Goal: Task Accomplishment & Management: Complete application form

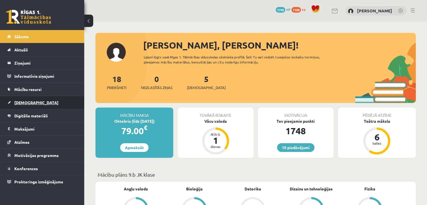
click at [33, 100] on link "[DEMOGRAPHIC_DATA]" at bounding box center [42, 102] width 70 height 13
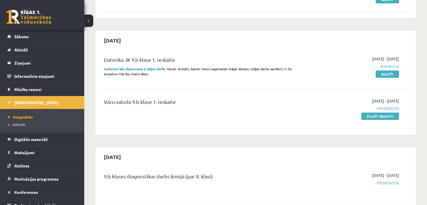
scroll to position [112, 0]
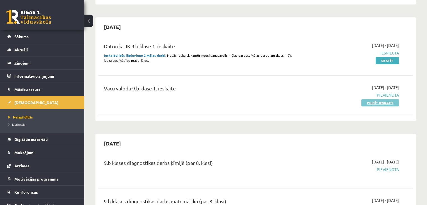
click at [368, 102] on link "Pildīt ieskaiti" at bounding box center [380, 102] width 38 height 7
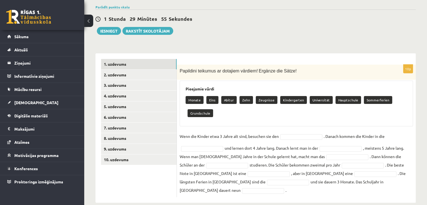
scroll to position [42, 0]
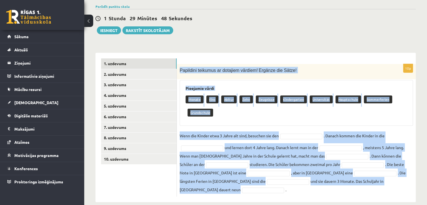
drag, startPoint x: 180, startPoint y: 70, endPoint x: 351, endPoint y: 182, distance: 204.7
click at [351, 182] on div "10p Papildini teikumus ar dotajiem vārdiem! Ergänze die Sätze! Pieejamie vārdi …" at bounding box center [296, 130] width 239 height 133
copy div "Loremipsu dolorsit am consecte adipisc! Elitsed doe Tempo! Incididun utlab Etdo…"
click at [283, 68] on span "Ergänze die Sätze!" at bounding box center [278, 70] width 38 height 5
click at [317, 55] on div "10p Papildini teikumus ar dotajiem vārdiem! Ergänze die Sätze! Pieejamie vārdi …" at bounding box center [296, 127] width 239 height 149
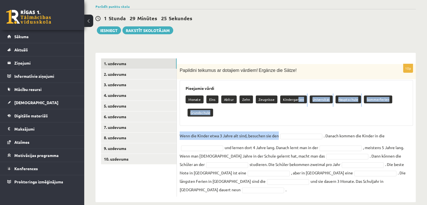
drag, startPoint x: 297, startPoint y: 100, endPoint x: 301, endPoint y: 132, distance: 32.1
click at [302, 133] on div "10p Papildini teikumus ar dotajiem vārdiem! Ergänze die Sätze! Pieejamie vārdi …" at bounding box center [296, 130] width 239 height 133
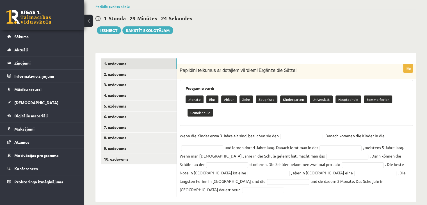
drag, startPoint x: 304, startPoint y: 67, endPoint x: 305, endPoint y: 70, distance: 2.9
click at [304, 68] on p "Papildini teikumus ar dotajiem vārdiem! Ergänze die Sätze!" at bounding box center [282, 70] width 205 height 6
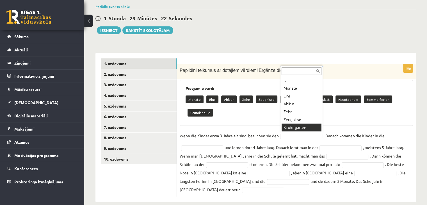
scroll to position [29, 0]
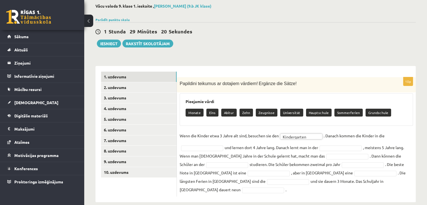
click at [399, 134] on fieldset "**********" at bounding box center [296, 162] width 233 height 62
click at [393, 136] on fieldset "**********" at bounding box center [296, 162] width 233 height 62
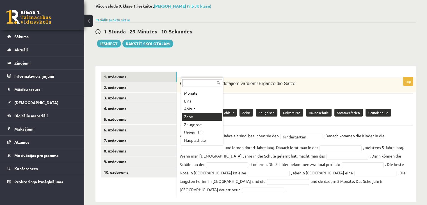
scroll to position [22, 0]
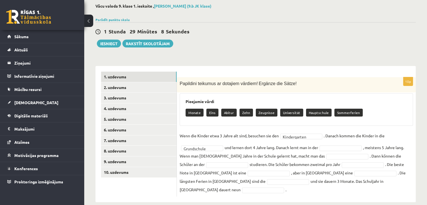
drag, startPoint x: 339, startPoint y: 152, endPoint x: 344, endPoint y: 145, distance: 9.3
click at [341, 150] on fieldset "**********" at bounding box center [296, 162] width 233 height 62
click at [342, 144] on fieldset "**********" at bounding box center [296, 162] width 233 height 62
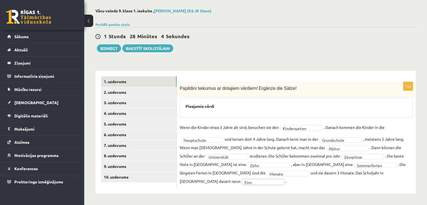
scroll to position [19, 0]
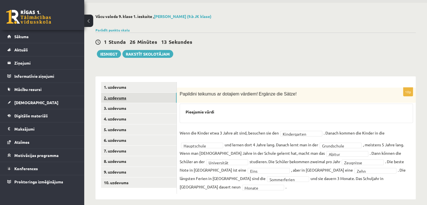
click at [140, 99] on link "2. uzdevums" at bounding box center [139, 98] width 76 height 10
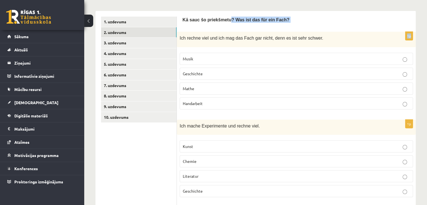
scroll to position [74, 0]
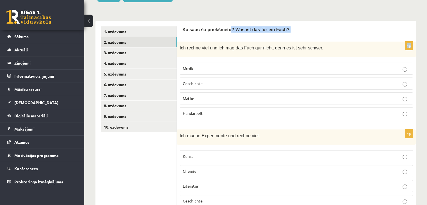
drag, startPoint x: 180, startPoint y: 46, endPoint x: 224, endPoint y: 16, distance: 53.2
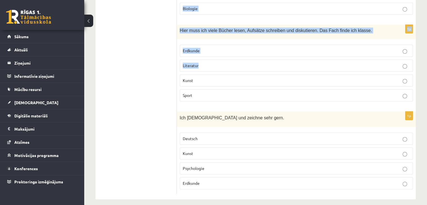
scroll to position [444, 0]
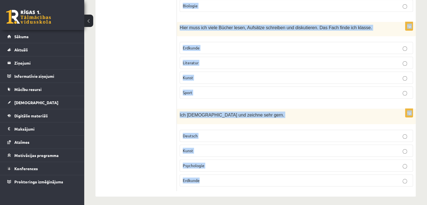
drag, startPoint x: 182, startPoint y: 28, endPoint x: 225, endPoint y: 173, distance: 150.9
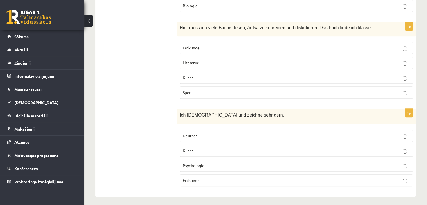
click at [202, 150] on p "Kunst" at bounding box center [296, 151] width 227 height 6
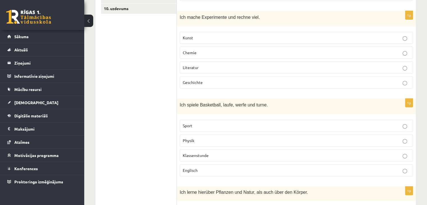
scroll to position [192, 0]
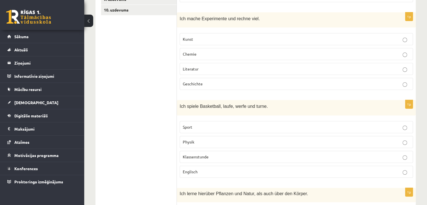
click at [192, 54] on span "Chemie" at bounding box center [190, 53] width 14 height 5
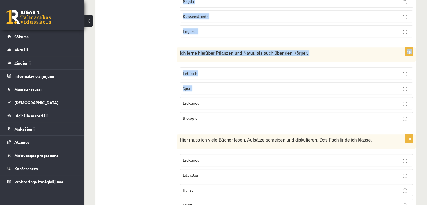
scroll to position [444, 0]
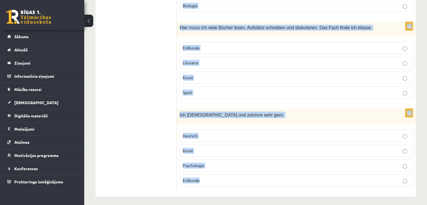
drag, startPoint x: 183, startPoint y: 26, endPoint x: 219, endPoint y: 177, distance: 156.0
copy form "Lo ipsu do sitametcon? Adi eli sed doe tem Inci? 0u Lab etdolo magn ali eni adm…"
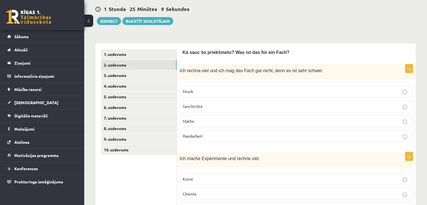
scroll to position [51, 0]
click at [199, 119] on p "Mathe" at bounding box center [296, 122] width 227 height 6
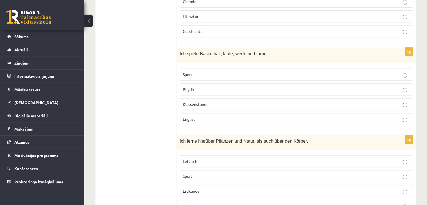
scroll to position [276, 0]
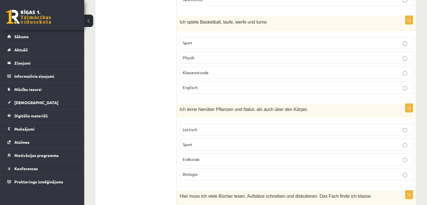
click at [212, 42] on p "Sport" at bounding box center [296, 43] width 227 height 6
click at [201, 171] on p "Biologie" at bounding box center [296, 174] width 227 height 6
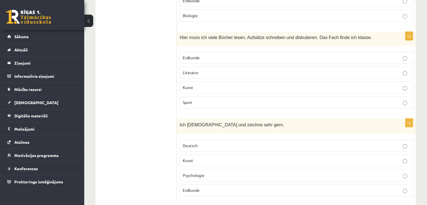
scroll to position [444, 0]
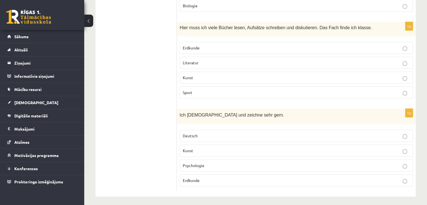
click at [201, 60] on p "Literatur" at bounding box center [296, 63] width 227 height 6
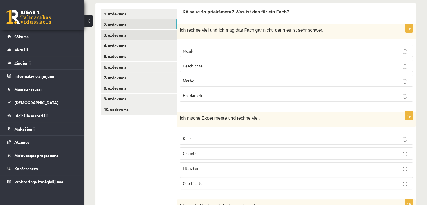
scroll to position [79, 0]
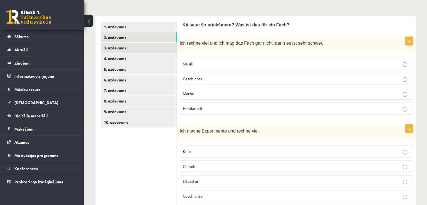
click at [149, 46] on link "3. uzdevums" at bounding box center [139, 48] width 76 height 10
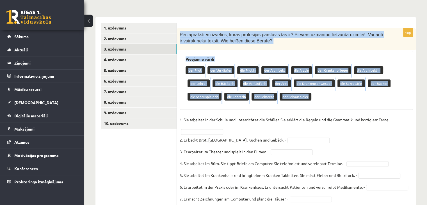
scroll to position [134, 0]
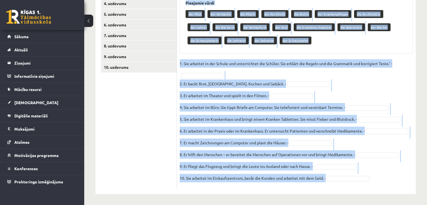
drag, startPoint x: 180, startPoint y: 33, endPoint x: 332, endPoint y: 179, distance: 210.9
click at [332, 179] on div "10p Pēc aprakstiem izvēlies, kuras profesijas pārstāvis tas ir? Pievērs uzmanīb…" at bounding box center [296, 80] width 239 height 216
copy div "Lor ipsumdolor sitametc, adipi elitseddoe temporinc utl et? Dolorem aliquaen ad…"
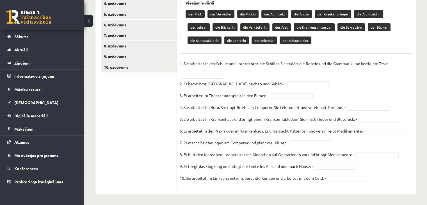
click at [175, 74] on ul "1. uzdevums 2. uzdevums 3. uzdevums 4. uzdevums 5. uzdevums 6. uzdevums 7. uzde…" at bounding box center [139, 78] width 76 height 222
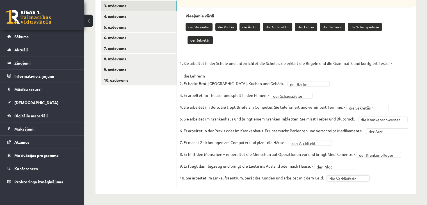
scroll to position [108, 0]
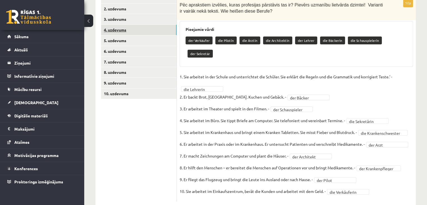
click at [144, 30] on link "4. uzdevums" at bounding box center [139, 30] width 76 height 10
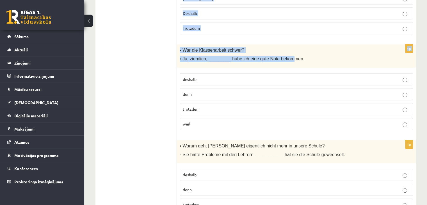
scroll to position [464, 0]
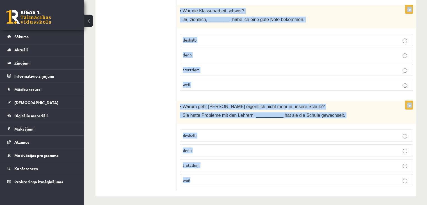
drag, startPoint x: 182, startPoint y: 23, endPoint x: 253, endPoint y: 166, distance: 159.6
copy form "Lor ipsum dolorsitam consec! Adipi eli seddoeiu Temporincid utl! 7e ▪ Dolor mag…"
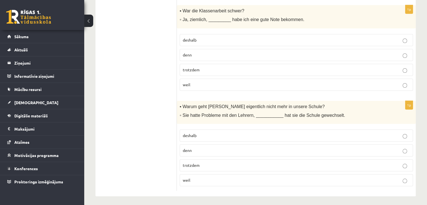
drag, startPoint x: 129, startPoint y: 85, endPoint x: 132, endPoint y: 83, distance: 3.6
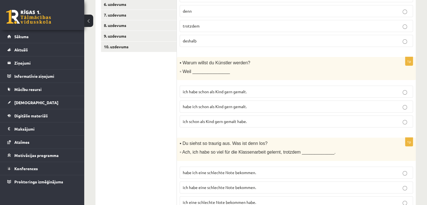
scroll to position [14, 0]
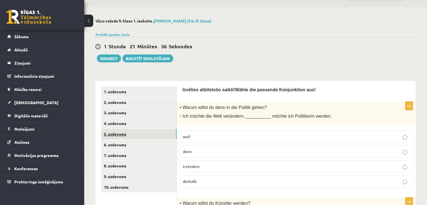
click at [129, 136] on link "5. uzdevums" at bounding box center [139, 134] width 76 height 10
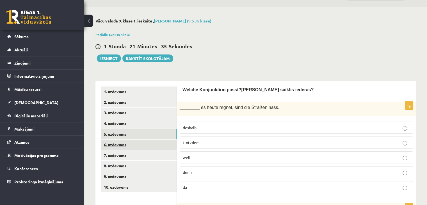
click at [126, 147] on link "6. uzdevums" at bounding box center [139, 145] width 76 height 10
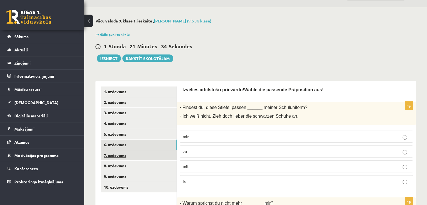
click at [125, 154] on link "7. uzdevums" at bounding box center [139, 155] width 76 height 10
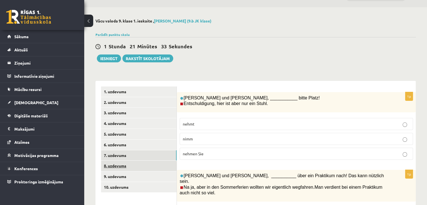
click at [125, 164] on link "8. uzdevums" at bounding box center [139, 166] width 76 height 10
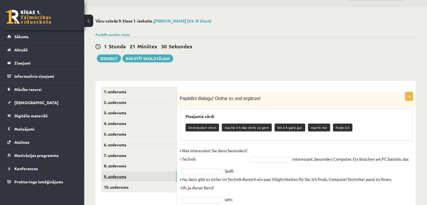
click at [125, 172] on link "9. uzdevums" at bounding box center [139, 176] width 76 height 10
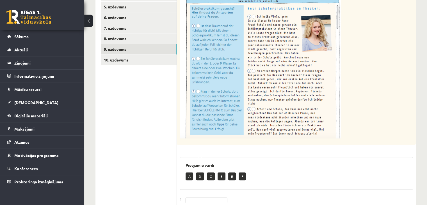
scroll to position [99, 0]
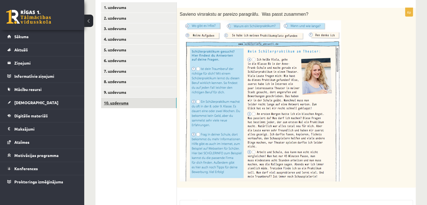
click at [158, 104] on link "10. uzdevums" at bounding box center [139, 103] width 76 height 10
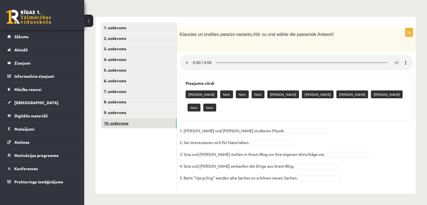
scroll to position [65, 0]
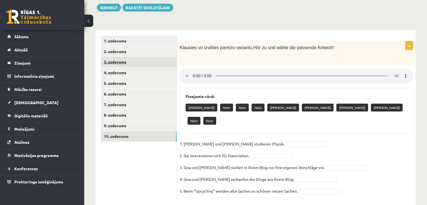
click at [134, 64] on link "3. uzdevums" at bounding box center [139, 62] width 76 height 10
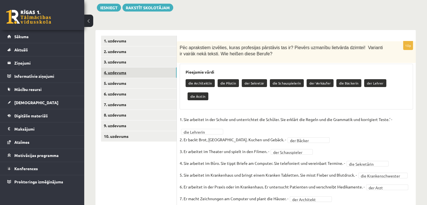
click at [134, 75] on link "4. uzdevums" at bounding box center [139, 72] width 76 height 10
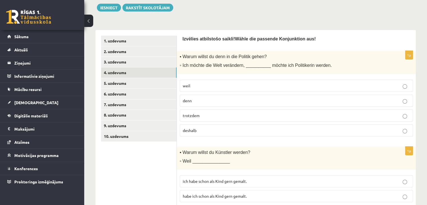
click at [203, 127] on p "deshalb" at bounding box center [296, 130] width 227 height 6
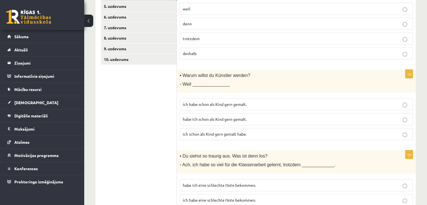
scroll to position [177, 0]
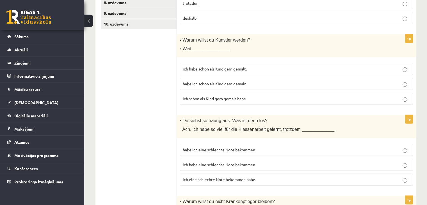
click at [214, 97] on span "ich schon als Kind gern gemalt habe." at bounding box center [215, 98] width 64 height 5
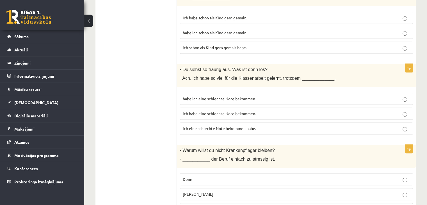
scroll to position [234, 0]
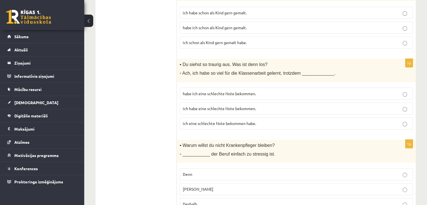
click at [208, 94] on span "habe ich eine schlechte Note bekommen." at bounding box center [219, 93] width 73 height 5
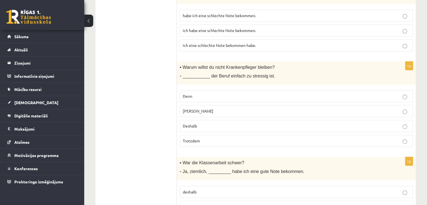
scroll to position [318, 0]
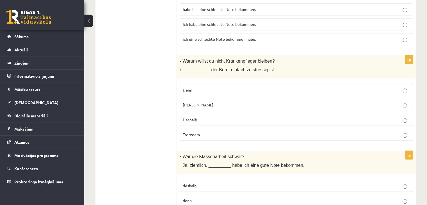
click at [200, 104] on p "[PERSON_NAME]" at bounding box center [296, 105] width 227 height 6
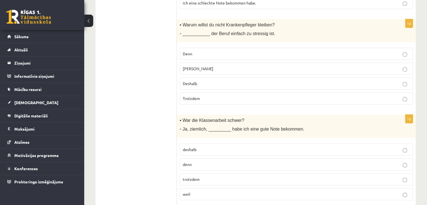
scroll to position [402, 0]
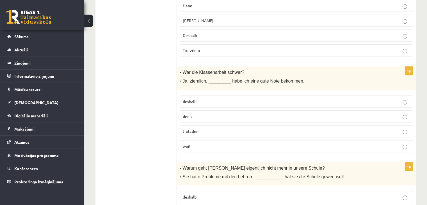
click at [200, 128] on p "trotzdem" at bounding box center [296, 131] width 227 height 6
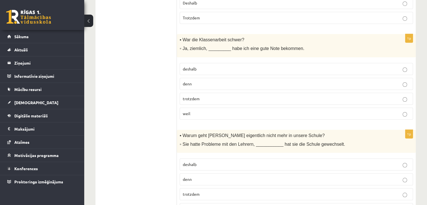
scroll to position [464, 0]
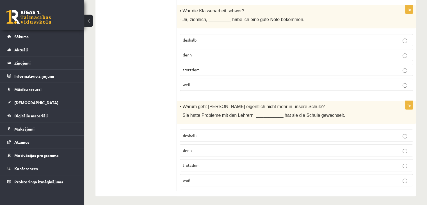
click at [199, 135] on p "deshalb" at bounding box center [296, 136] width 227 height 6
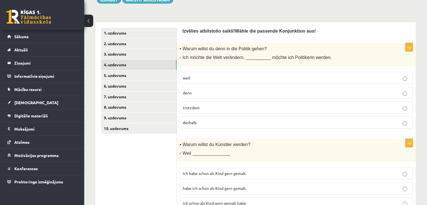
scroll to position [0, 0]
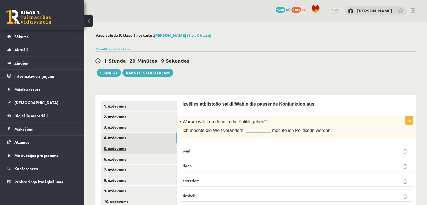
click at [148, 152] on link "5. uzdevums" at bounding box center [139, 148] width 76 height 10
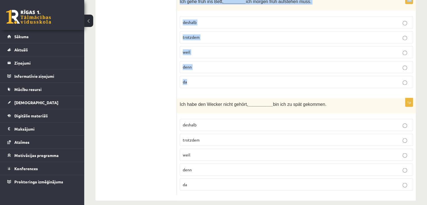
scroll to position [941, 0]
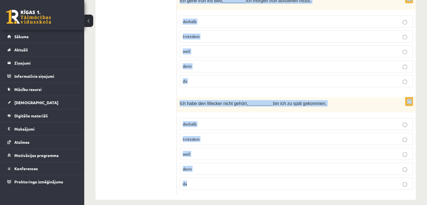
drag, startPoint x: 182, startPoint y: 47, endPoint x: 206, endPoint y: 172, distance: 126.6
copy form "Loremi Dolorsitame conse? Adip elitsed doeiusm? 3t ________ in utlab etdolo, ma…"
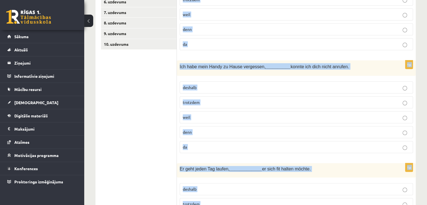
scroll to position [99, 0]
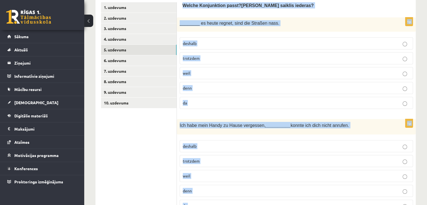
click at [282, 17] on div "________ es heute regnet, sind die Straßen nass." at bounding box center [296, 24] width 239 height 14
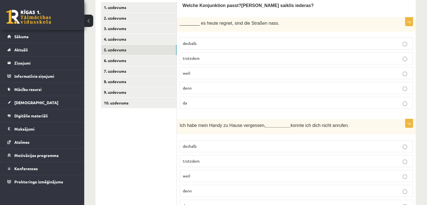
click at [215, 75] on p "weil" at bounding box center [296, 73] width 227 height 6
click at [208, 149] on label "deshalb" at bounding box center [296, 146] width 233 height 12
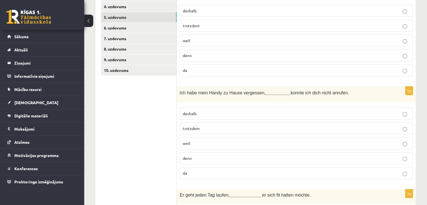
scroll to position [211, 0]
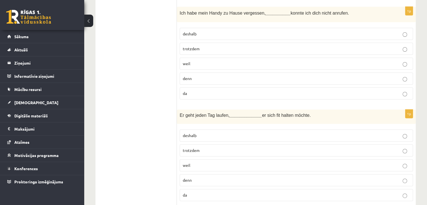
click at [208, 163] on p "weil" at bounding box center [296, 165] width 227 height 6
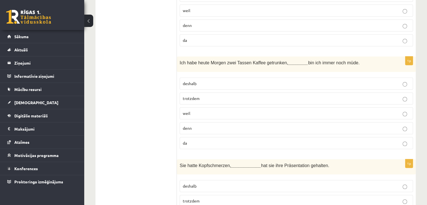
scroll to position [407, 0]
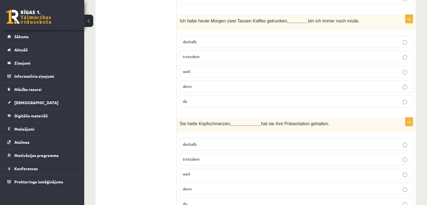
click at [209, 57] on p "trotzdem" at bounding box center [296, 57] width 227 height 6
click at [205, 158] on p "trotzdem" at bounding box center [296, 159] width 227 height 6
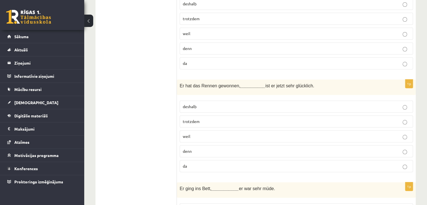
click at [195, 101] on label "deshalb" at bounding box center [296, 107] width 233 height 12
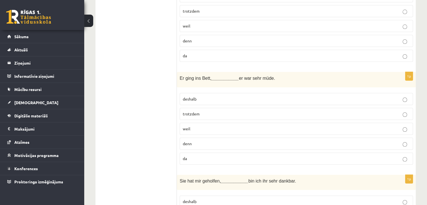
scroll to position [660, 0]
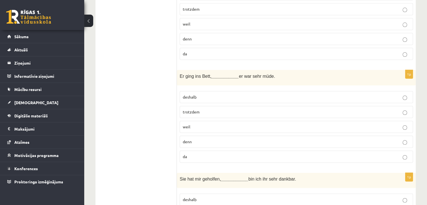
click at [197, 139] on p "denn" at bounding box center [296, 142] width 227 height 6
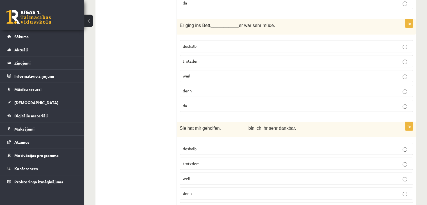
scroll to position [744, 0]
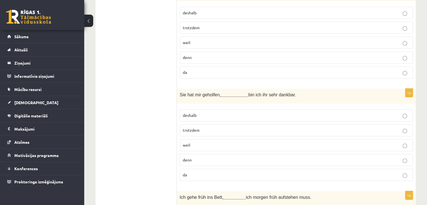
click at [199, 117] on fieldset "deshalb trotzdem [PERSON_NAME] denn da" at bounding box center [296, 144] width 233 height 76
click at [199, 115] on label "deshalb" at bounding box center [296, 115] width 233 height 12
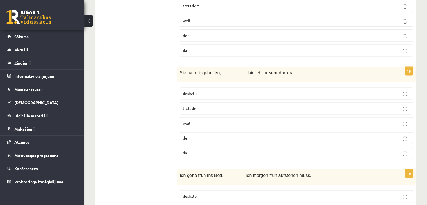
scroll to position [857, 0]
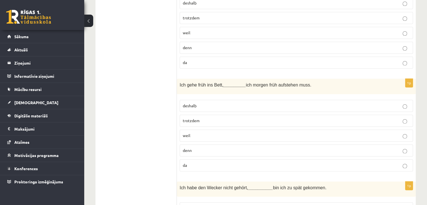
click at [195, 133] on p "weil" at bounding box center [296, 136] width 227 height 6
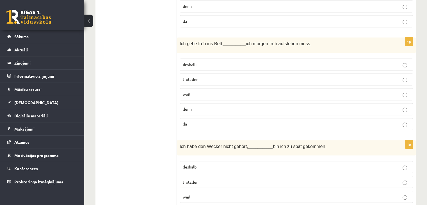
scroll to position [941, 0]
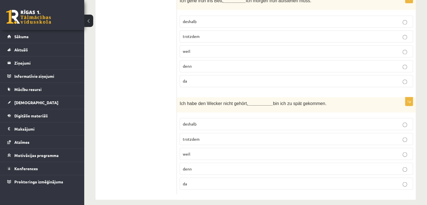
click at [195, 121] on span "deshalb" at bounding box center [190, 123] width 14 height 5
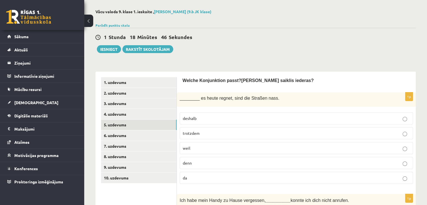
scroll to position [0, 0]
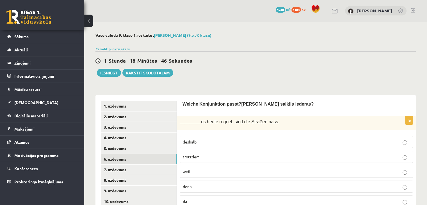
click at [141, 163] on link "6. uzdevums" at bounding box center [139, 159] width 76 height 10
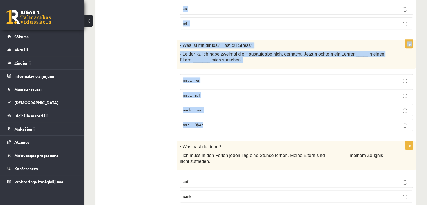
scroll to position [869, 0]
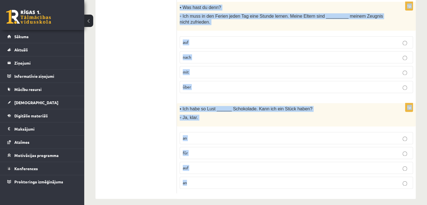
drag, startPoint x: 183, startPoint y: 47, endPoint x: 249, endPoint y: 174, distance: 143.8
copy form "Lor ipsum dolorsitam consectet! Adipi eli seddoeiu Temporincid utl! 2e ▪ Dolore…"
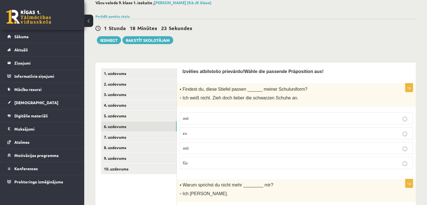
scroll to position [84, 0]
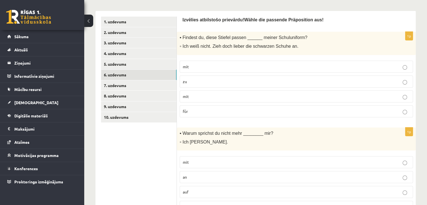
click at [186, 79] on p "zu" at bounding box center [296, 82] width 227 height 6
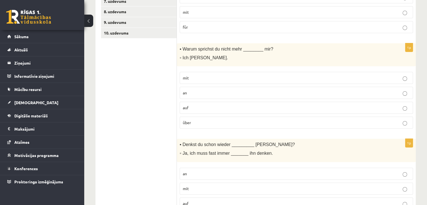
click at [203, 77] on p "mit" at bounding box center [296, 78] width 227 height 6
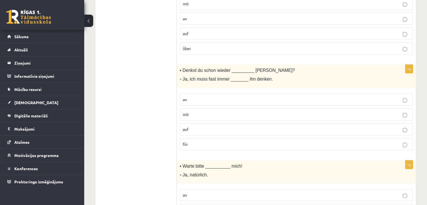
scroll to position [253, 0]
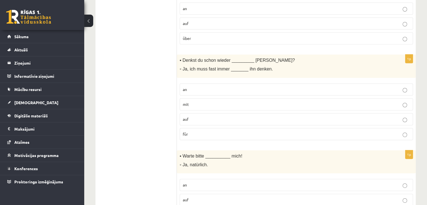
click at [201, 86] on p "an" at bounding box center [296, 89] width 227 height 6
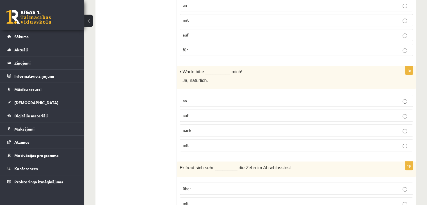
click at [186, 112] on label "auf" at bounding box center [296, 116] width 233 height 12
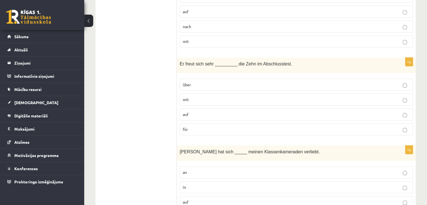
scroll to position [449, 0]
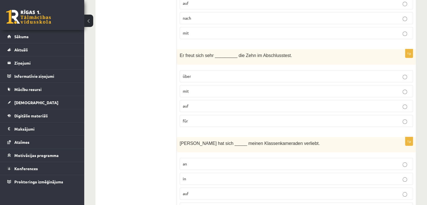
click at [200, 77] on label "über" at bounding box center [296, 76] width 233 height 12
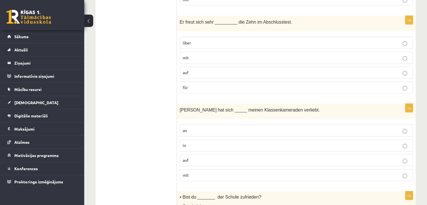
scroll to position [505, 0]
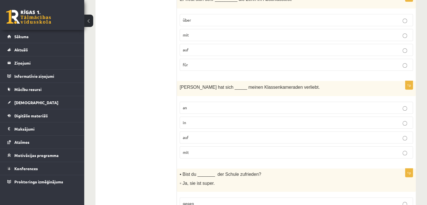
click at [192, 124] on label "in" at bounding box center [296, 123] width 233 height 12
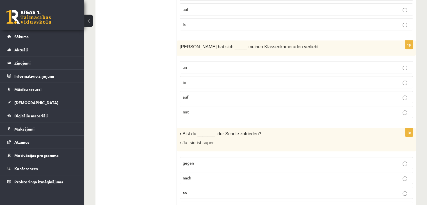
scroll to position [590, 0]
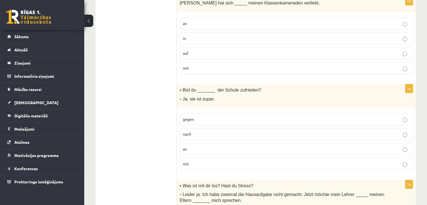
click at [190, 161] on p "mit" at bounding box center [296, 164] width 227 height 6
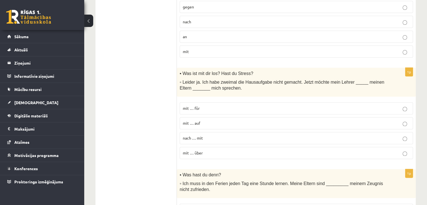
click at [194, 150] on span "mit … über" at bounding box center [193, 152] width 20 height 5
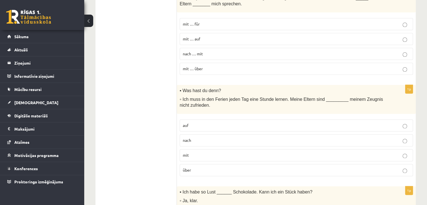
click at [195, 152] on p "mit" at bounding box center [296, 155] width 227 height 6
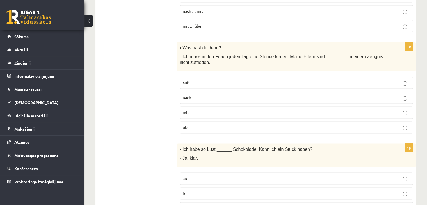
scroll to position [869, 0]
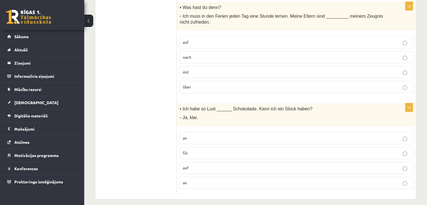
click at [199, 150] on p "für" at bounding box center [296, 153] width 227 height 6
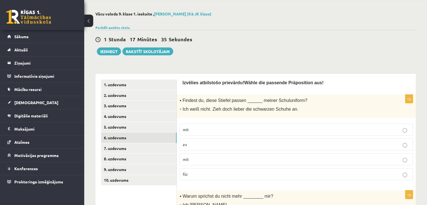
scroll to position [0, 0]
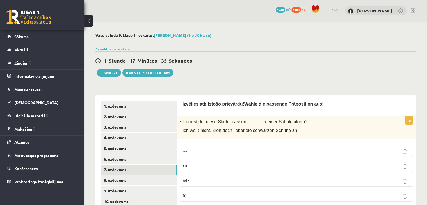
click at [152, 167] on link "7. uzdevums" at bounding box center [139, 170] width 76 height 10
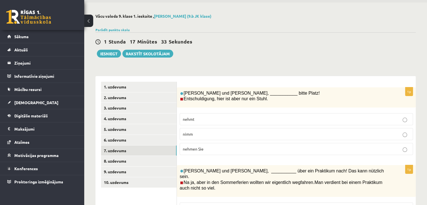
scroll to position [56, 0]
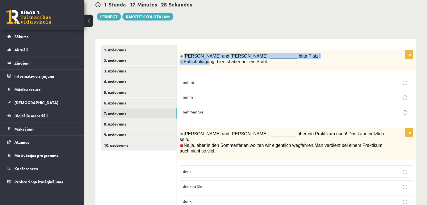
drag, startPoint x: 184, startPoint y: 54, endPoint x: 207, endPoint y: 68, distance: 26.1
click at [207, 68] on div "[PERSON_NAME] und [PERSON_NAME], ___________ bitte Platz! Entschuldigung, hier …" at bounding box center [296, 60] width 239 height 20
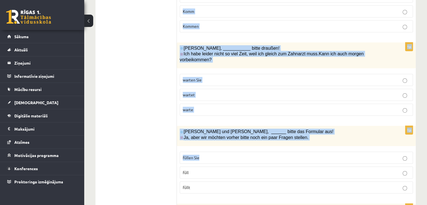
scroll to position [383, 0]
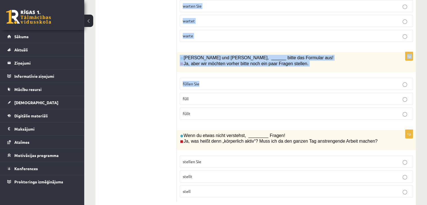
drag, startPoint x: 185, startPoint y: 56, endPoint x: 246, endPoint y: 171, distance: 129.5
copy form "Loremips dol Sita, ___________ conse Adipi! Elitseddoeiusm, temp inc utla etd m…"
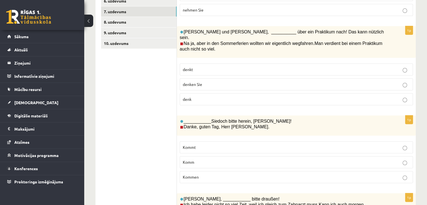
scroll to position [46, 0]
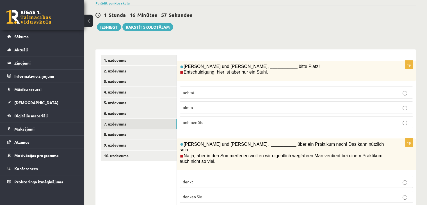
click at [198, 94] on p "nehmt" at bounding box center [296, 93] width 227 height 6
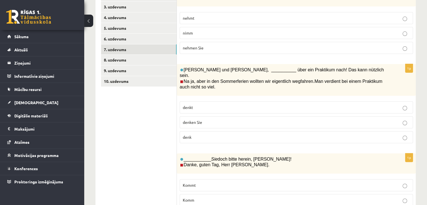
scroll to position [130, 0]
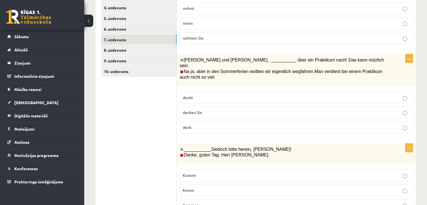
click at [190, 95] on span "denkt" at bounding box center [188, 97] width 10 height 5
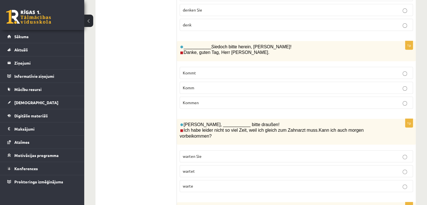
scroll to position [242, 0]
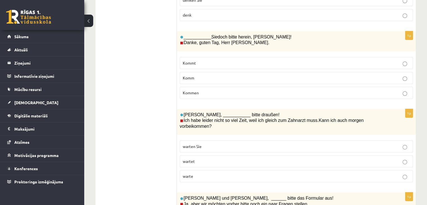
click at [199, 89] on label "Kommen" at bounding box center [296, 93] width 233 height 12
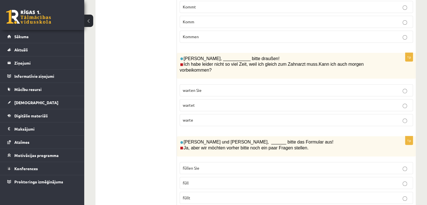
click at [200, 117] on p "warte" at bounding box center [296, 120] width 227 height 6
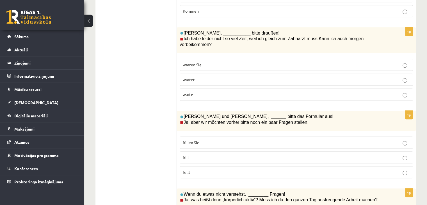
scroll to position [355, 0]
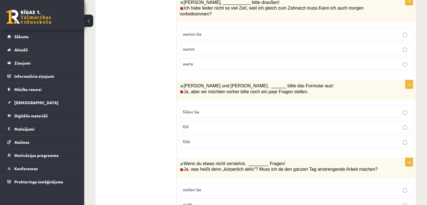
click at [198, 106] on label "füllen Sie" at bounding box center [296, 112] width 233 height 12
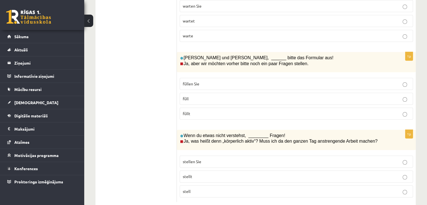
click at [193, 188] on p "stell" at bounding box center [296, 191] width 227 height 6
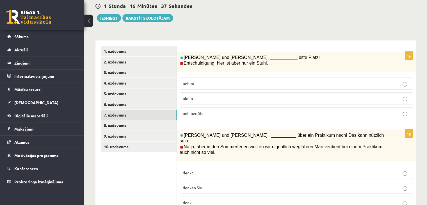
scroll to position [18, 0]
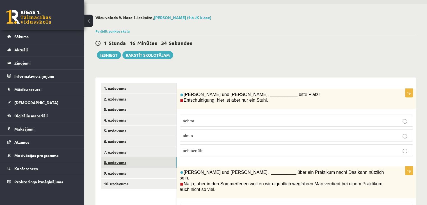
click at [129, 165] on link "8. uzdevums" at bounding box center [139, 162] width 76 height 10
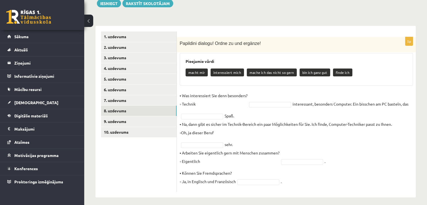
scroll to position [73, 0]
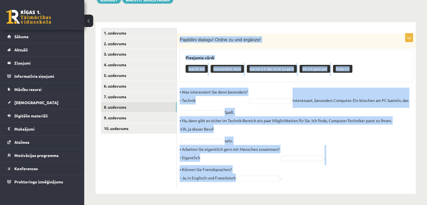
drag, startPoint x: 180, startPoint y: 40, endPoint x: 253, endPoint y: 175, distance: 153.0
click at [253, 175] on div "5p Papildini dialogu! Ordne zu und ergänze! Pieejamie vārdi macht mir interessi…" at bounding box center [296, 110] width 239 height 155
copy div "Papildini dialogu! Ordne zu und ergänze! Pieejamie vārdi macht mir interessiert…"
click at [228, 29] on form "5p Papildini dialogu! Ordne zu und ergänze! Pieejamie vārdi macht mir interessi…" at bounding box center [297, 108] width 228 height 160
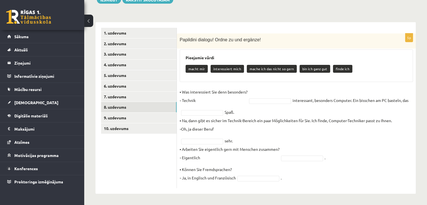
click at [238, 13] on div "**********" at bounding box center [255, 77] width 343 height 256
click at [238, 102] on p "▪ Was interessiert Sie denn besonders? ▫ Technik" at bounding box center [214, 96] width 68 height 17
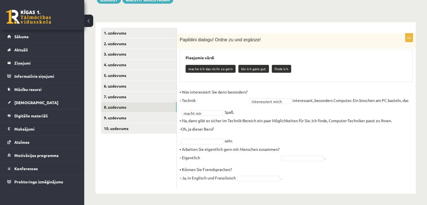
click at [235, 129] on p "▪ Na, dann gibt es sicher im Technik-Bereich ein paar Möglichkeiten für Sie. Ic…" at bounding box center [286, 124] width 212 height 17
click at [290, 131] on p "▪ Na, dann gibt es sicher im Technik-Bereich ein paar Möglichkeiten für Sie. Ic…" at bounding box center [286, 124] width 212 height 17
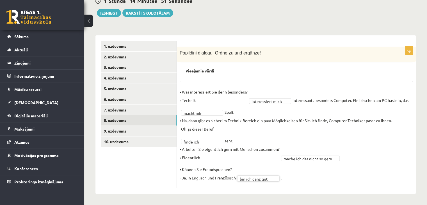
scroll to position [60, 0]
click at [122, 128] on link "9. uzdevums" at bounding box center [139, 131] width 76 height 10
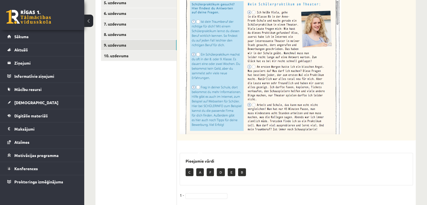
scroll to position [222, 0]
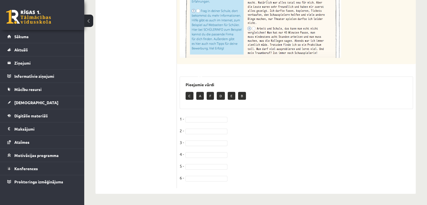
click at [193, 124] on fieldset "1 - 2 - 3 - 4 - 5 - 6 -" at bounding box center [296, 150] width 233 height 71
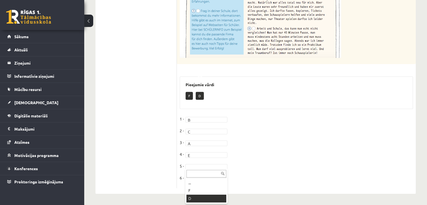
drag, startPoint x: 195, startPoint y: 196, endPoint x: 196, endPoint y: 176, distance: 20.2
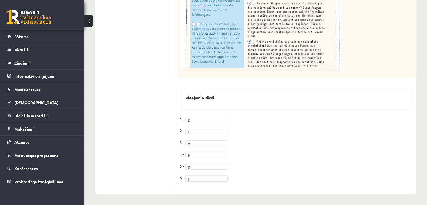
click at [279, 134] on fieldset "1 - B * 2 - C * 3 - A * 4 - E * 5 - D * 6 - F *" at bounding box center [296, 150] width 233 height 71
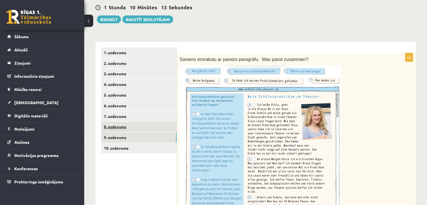
scroll to position [56, 0]
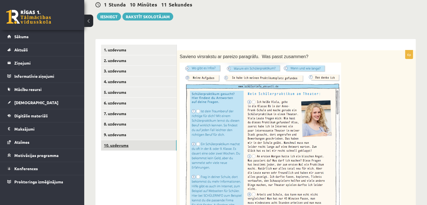
click at [121, 143] on link "10. uzdevums" at bounding box center [139, 145] width 76 height 10
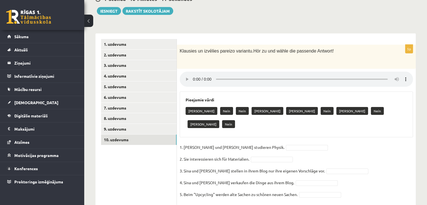
scroll to position [65, 0]
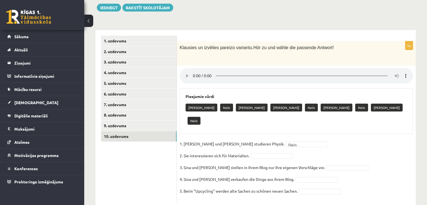
click at [327, 61] on div "Klausies un izvēlies pareizo variantu. Hör zu und wähle die passende Antwort!" at bounding box center [296, 53] width 239 height 24
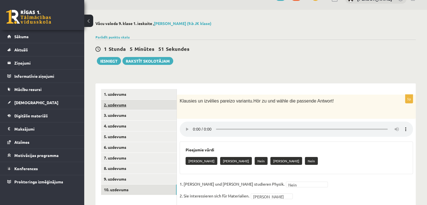
scroll to position [9, 0]
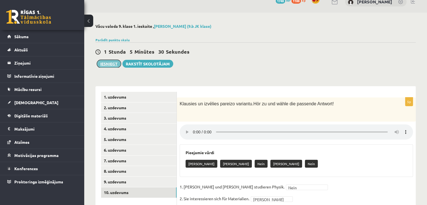
click at [104, 64] on button "Iesniegt" at bounding box center [109, 64] width 24 height 8
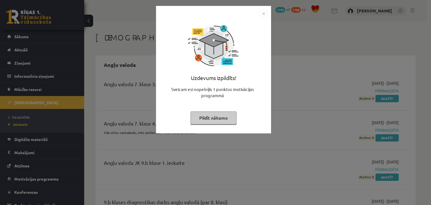
click at [227, 120] on button "Pildīt nākamo" at bounding box center [214, 117] width 46 height 13
